Goal: Information Seeking & Learning: Learn about a topic

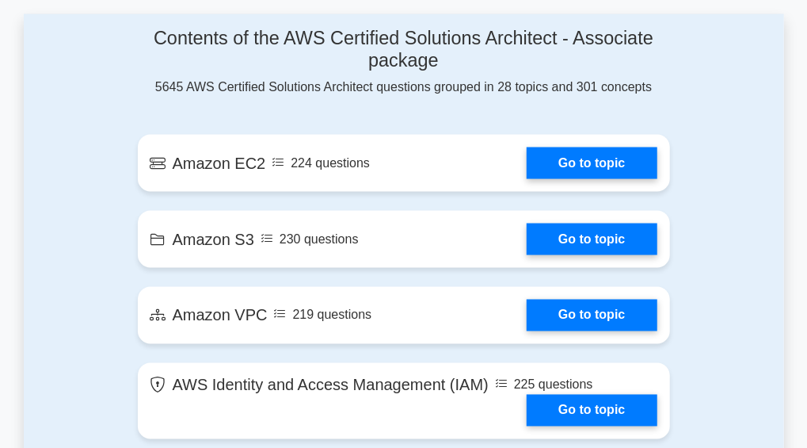
scroll to position [950, 0]
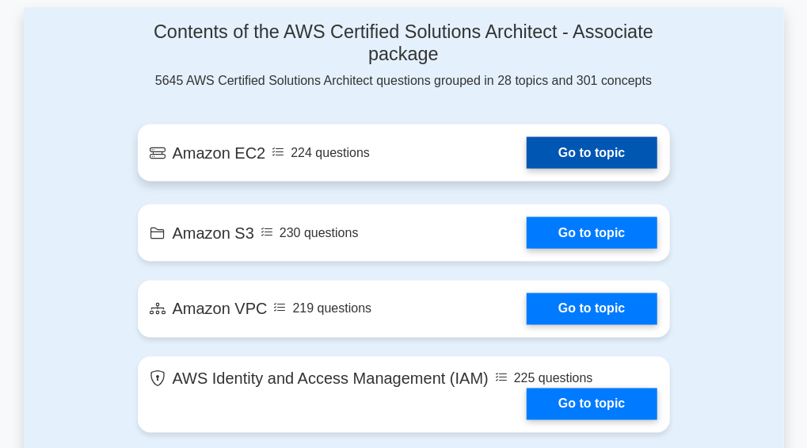
click at [553, 153] on link "Go to topic" at bounding box center [592, 153] width 130 height 32
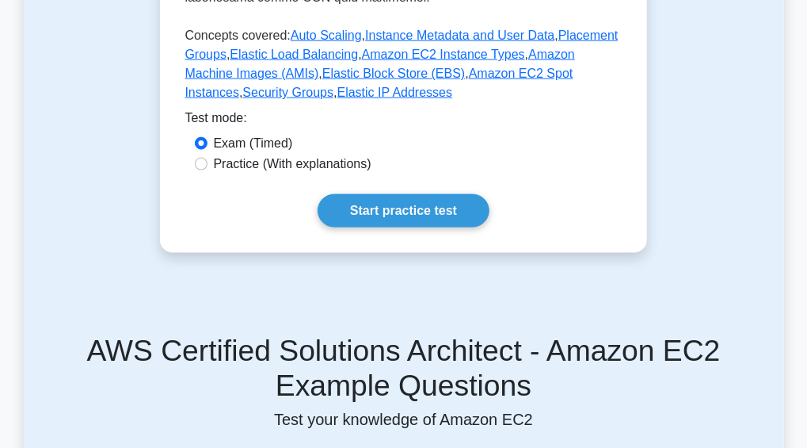
scroll to position [835, 0]
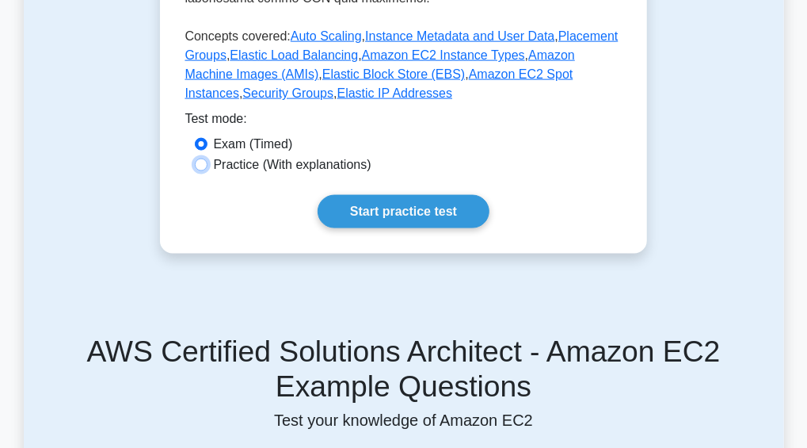
click at [203, 158] on input "Practice (With explanations)" at bounding box center [201, 164] width 13 height 13
radio input "true"
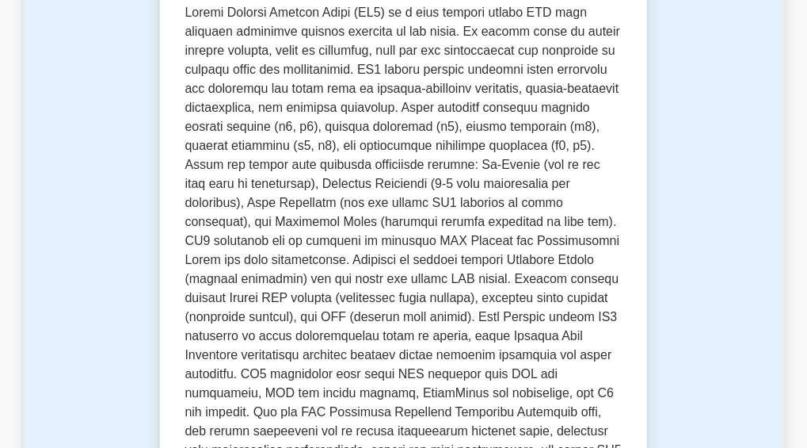
scroll to position [364, 0]
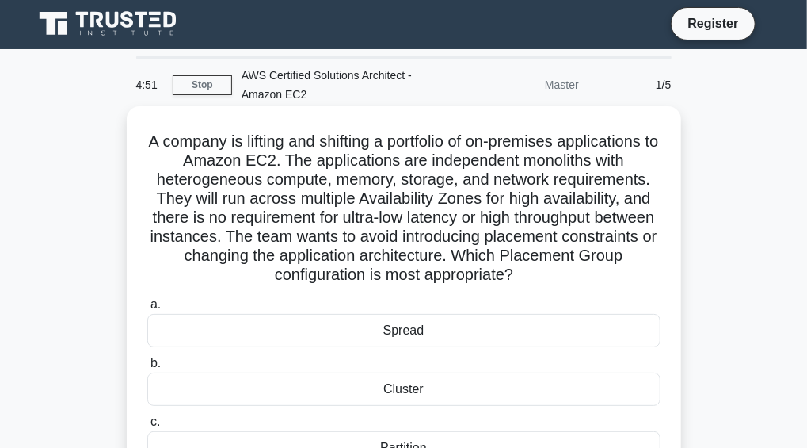
scroll to position [1, 0]
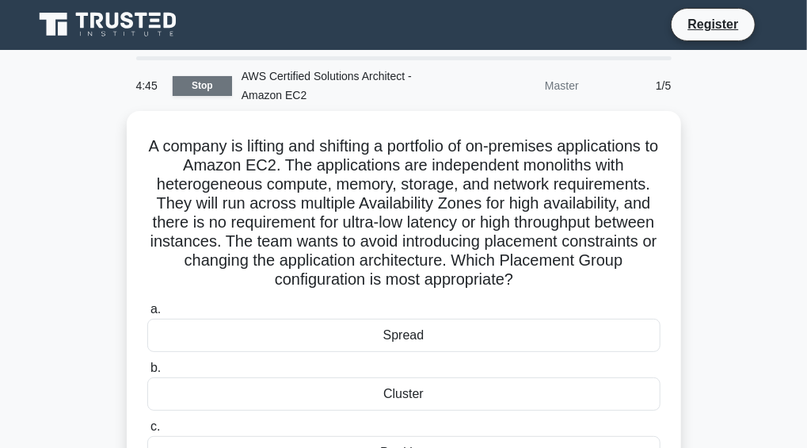
click at [200, 89] on link "Stop" at bounding box center [202, 86] width 59 height 20
